Goal: Information Seeking & Learning: Learn about a topic

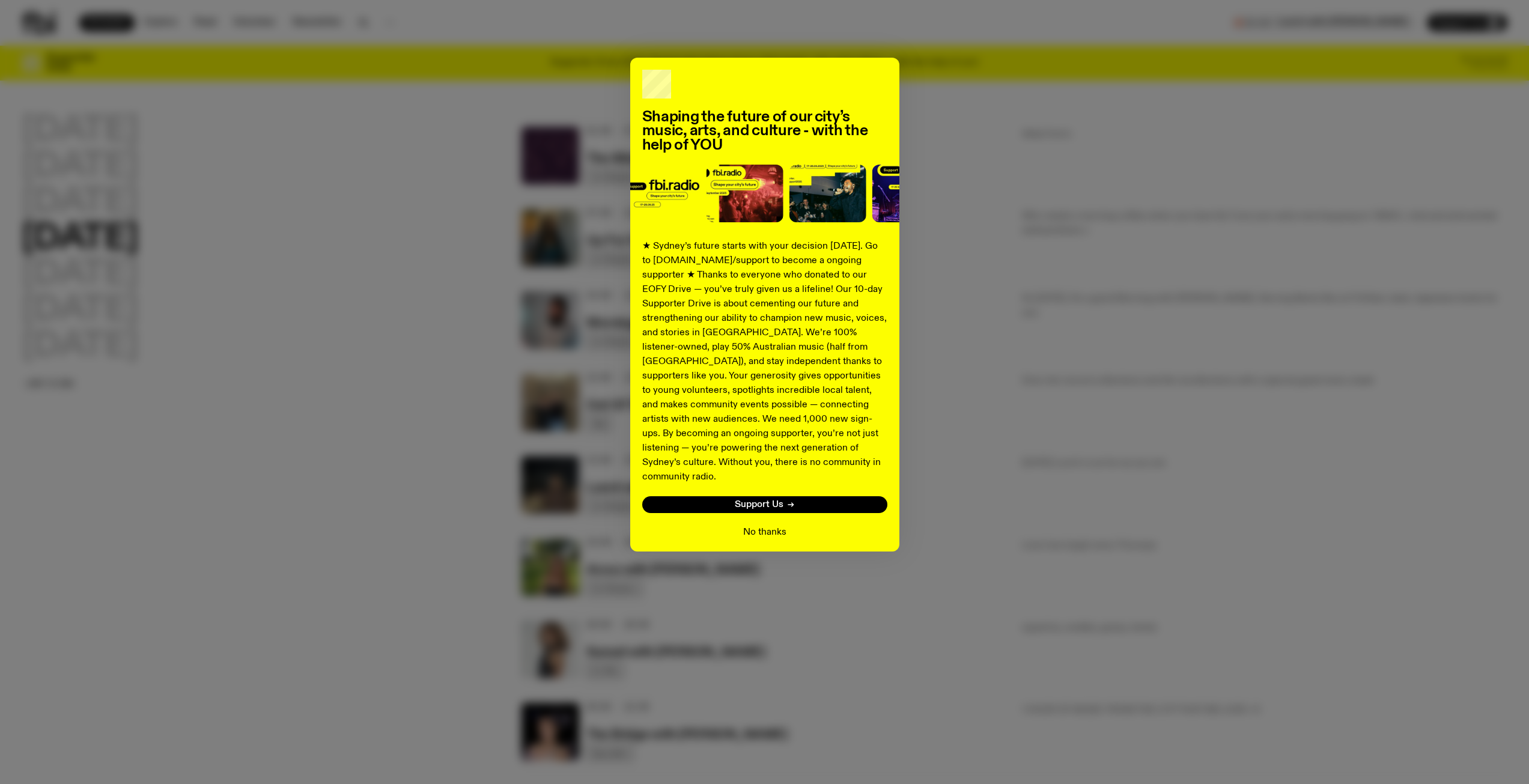
click at [761, 525] on button "No thanks" at bounding box center [765, 532] width 43 height 15
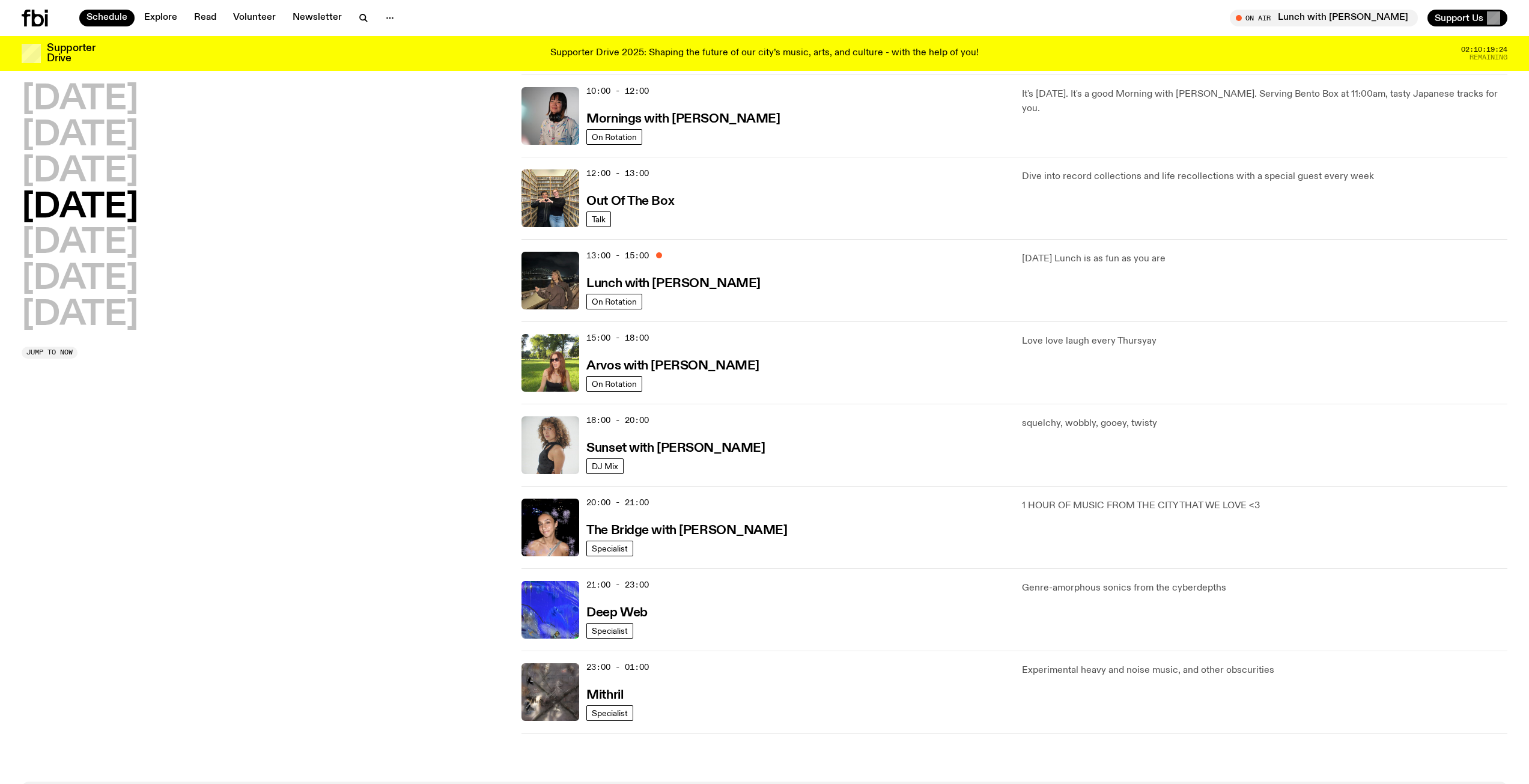
scroll to position [174, 0]
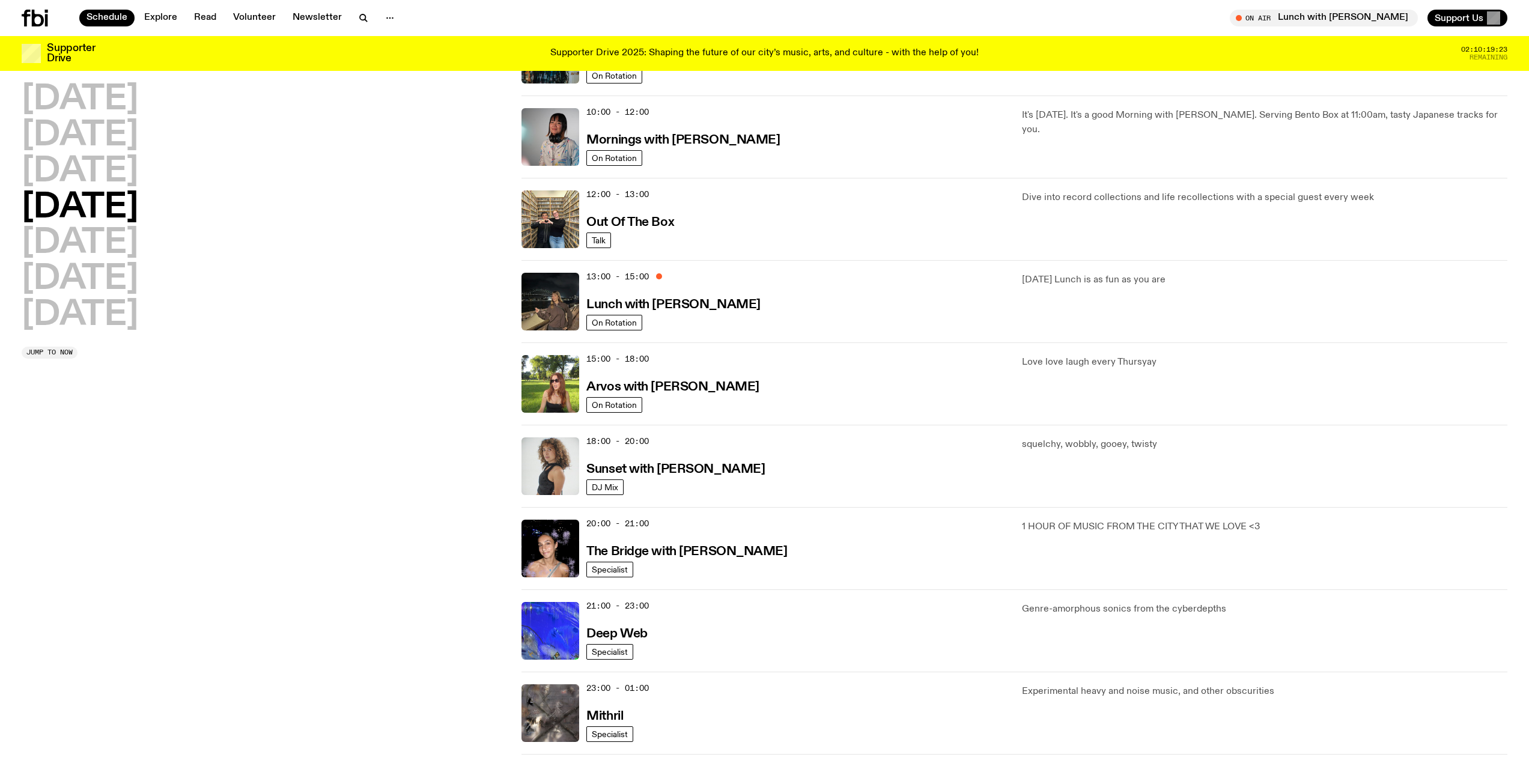
click at [597, 362] on span "15:00 - 18:00" at bounding box center [617, 359] width 62 height 12
click at [606, 362] on span "15:00 - 18:00" at bounding box center [617, 359] width 62 height 12
click at [674, 370] on div "15:00 - 18:00 Arvos with [PERSON_NAME]" at bounding box center [797, 384] width 421 height 57
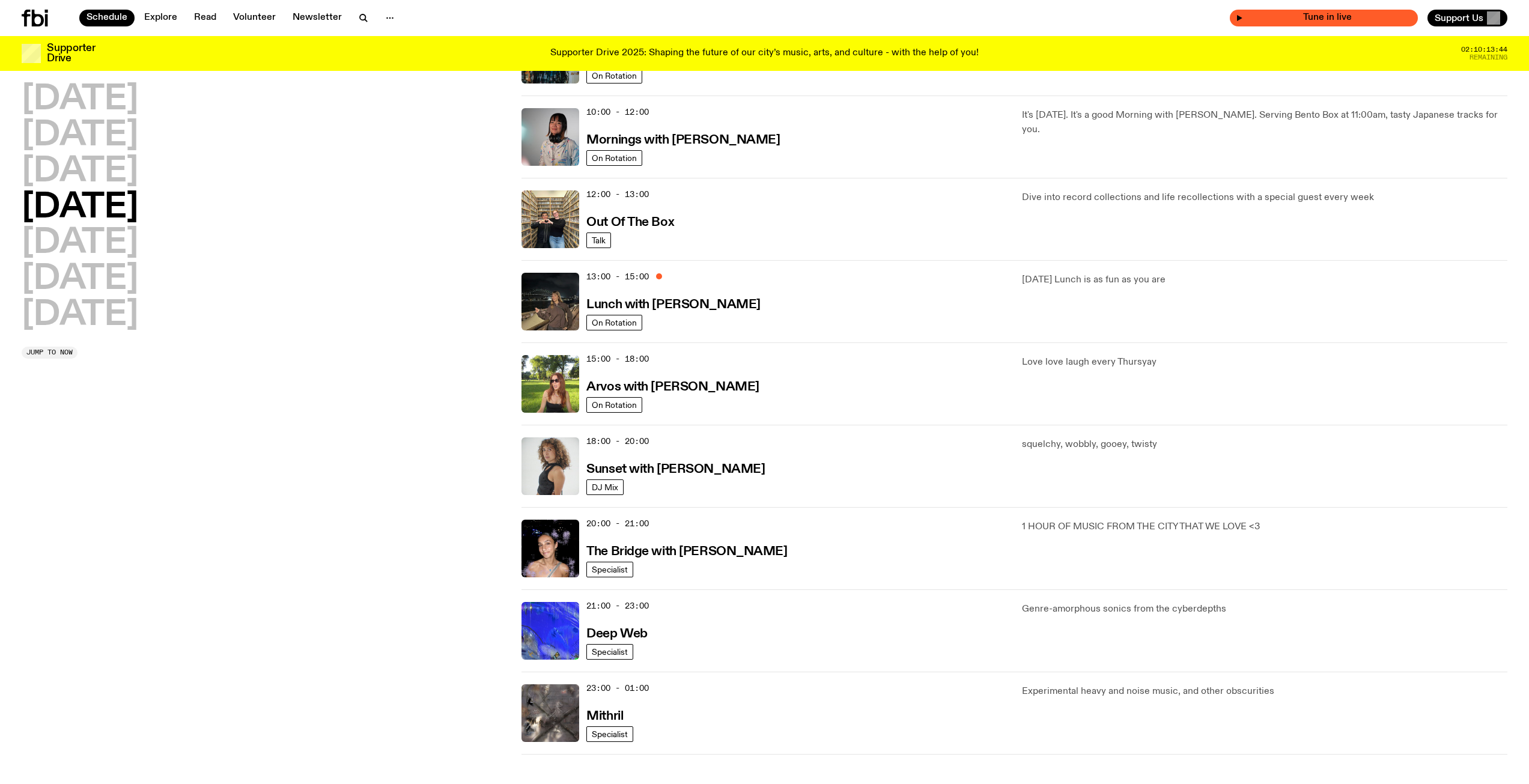
click at [1299, 20] on span "Tune in live" at bounding box center [1328, 18] width 169 height 9
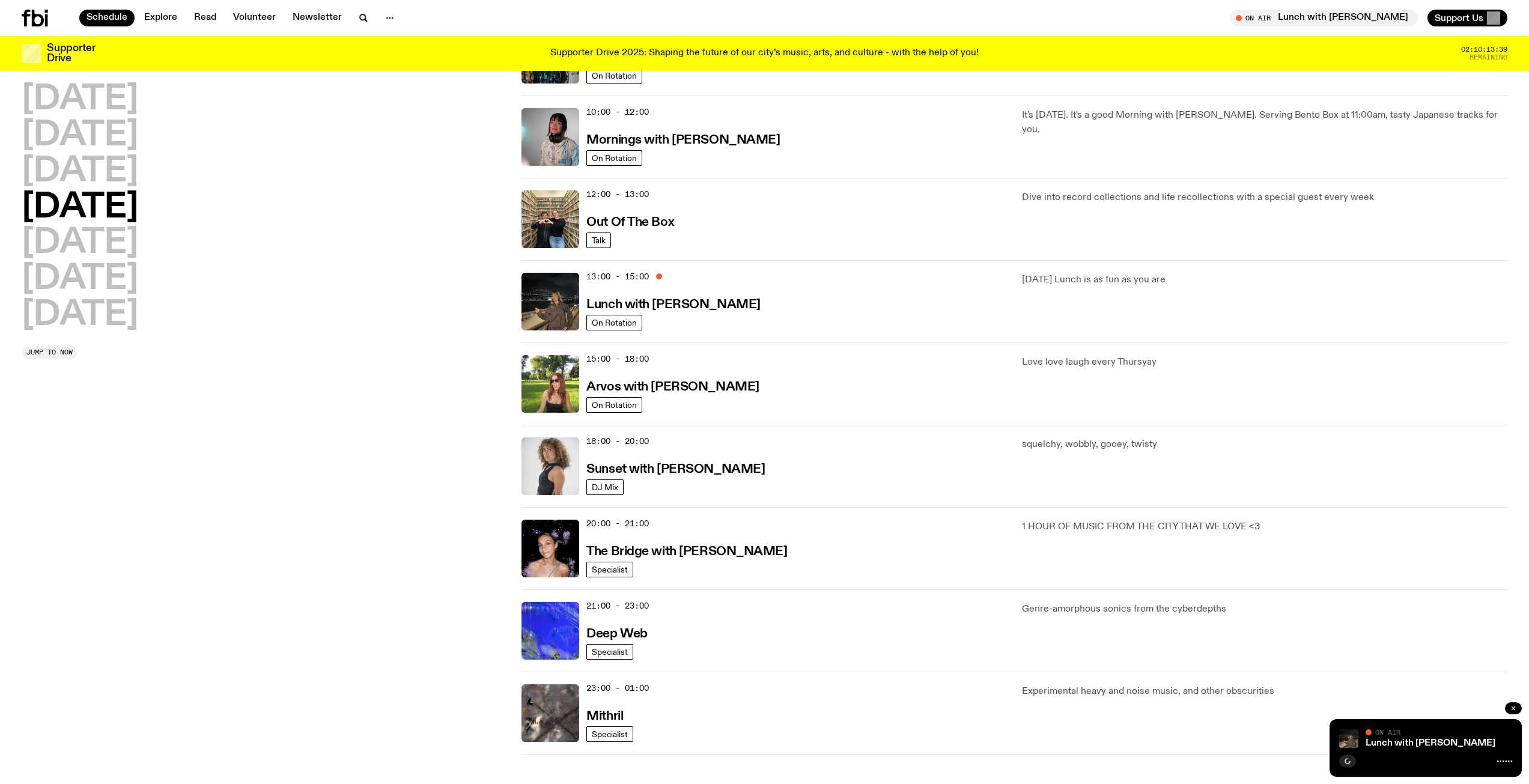
click at [1510, 706] on icon "button" at bounding box center [1514, 708] width 7 height 7
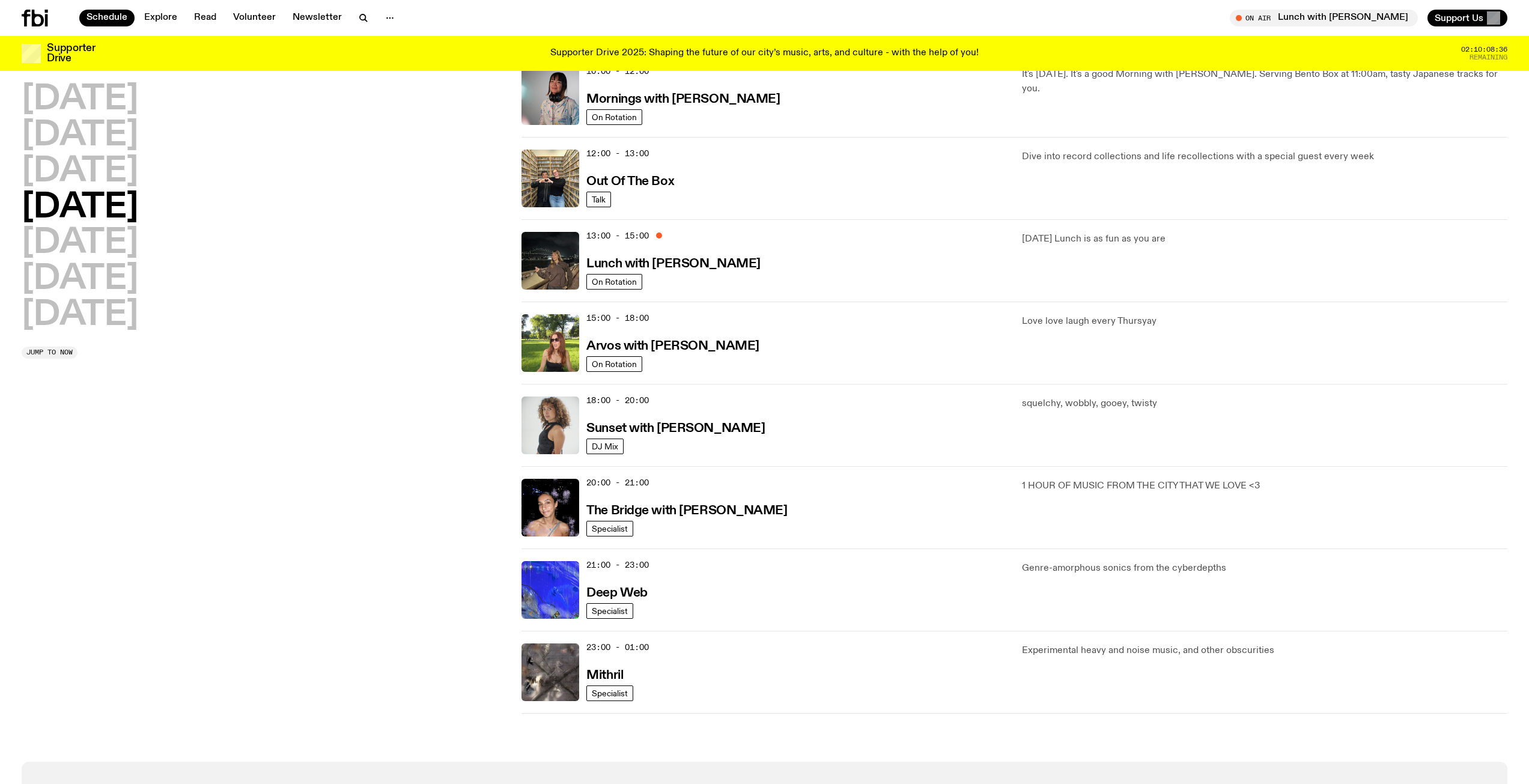
scroll to position [294, 0]
